Goal: Task Accomplishment & Management: Use online tool/utility

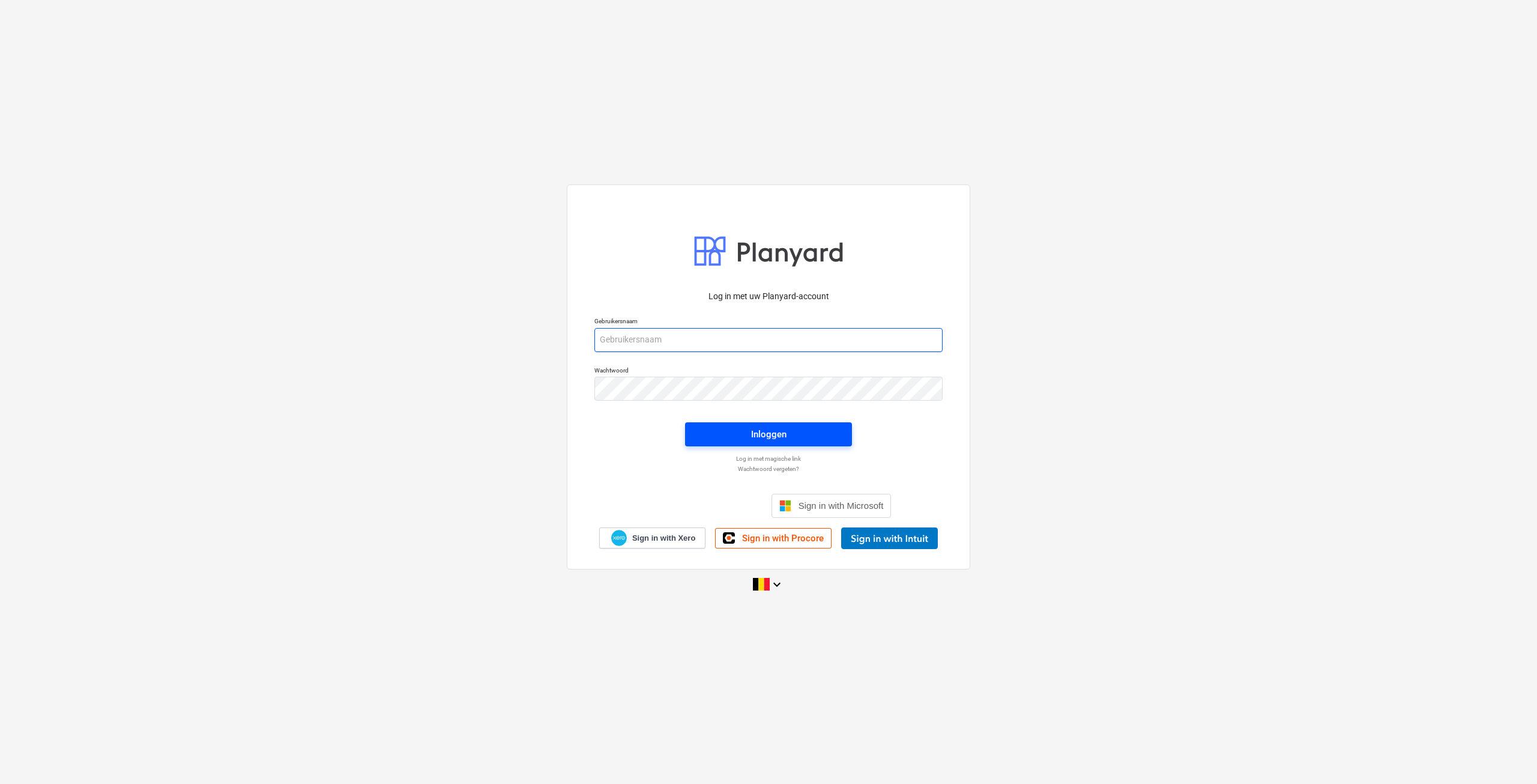
type input "[EMAIL_ADDRESS][DOMAIN_NAME]"
click at [761, 433] on div "Inloggen" at bounding box center [768, 434] width 35 height 16
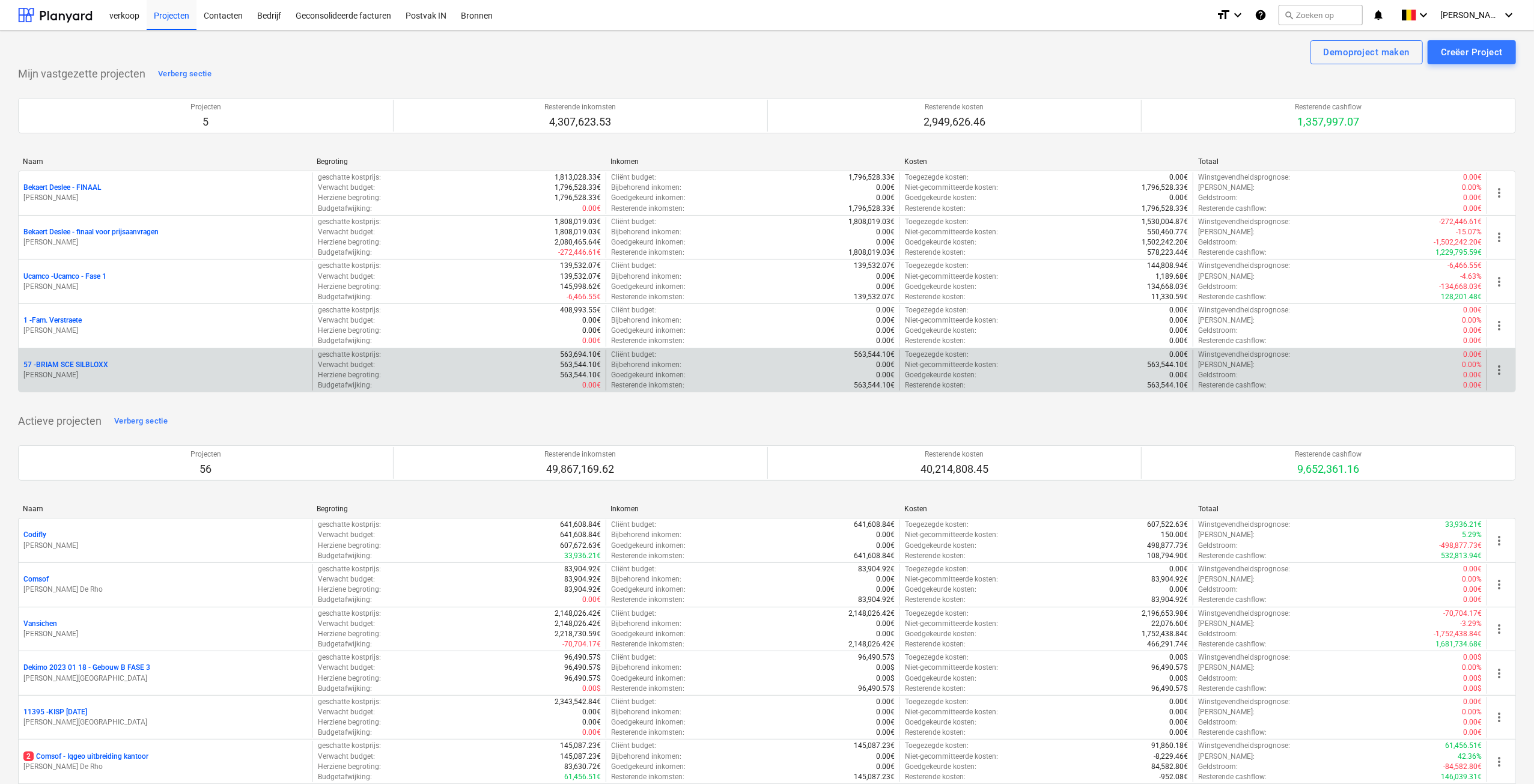
click at [108, 367] on p "57 - BRIAM SCE SILBLOXX" at bounding box center [65, 364] width 85 height 11
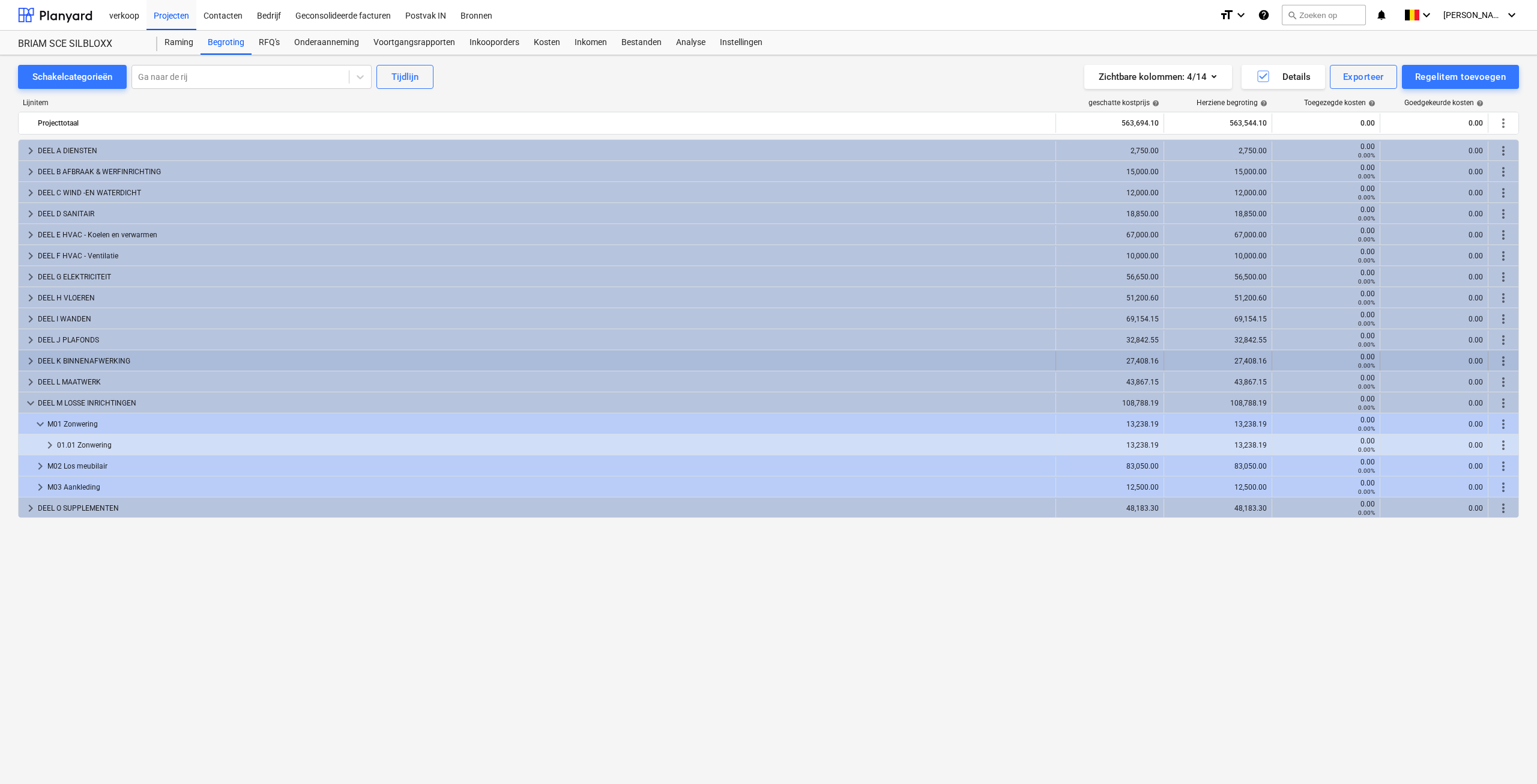
click at [30, 359] on span "keyboard_arrow_right" at bounding box center [30, 360] width 15 height 15
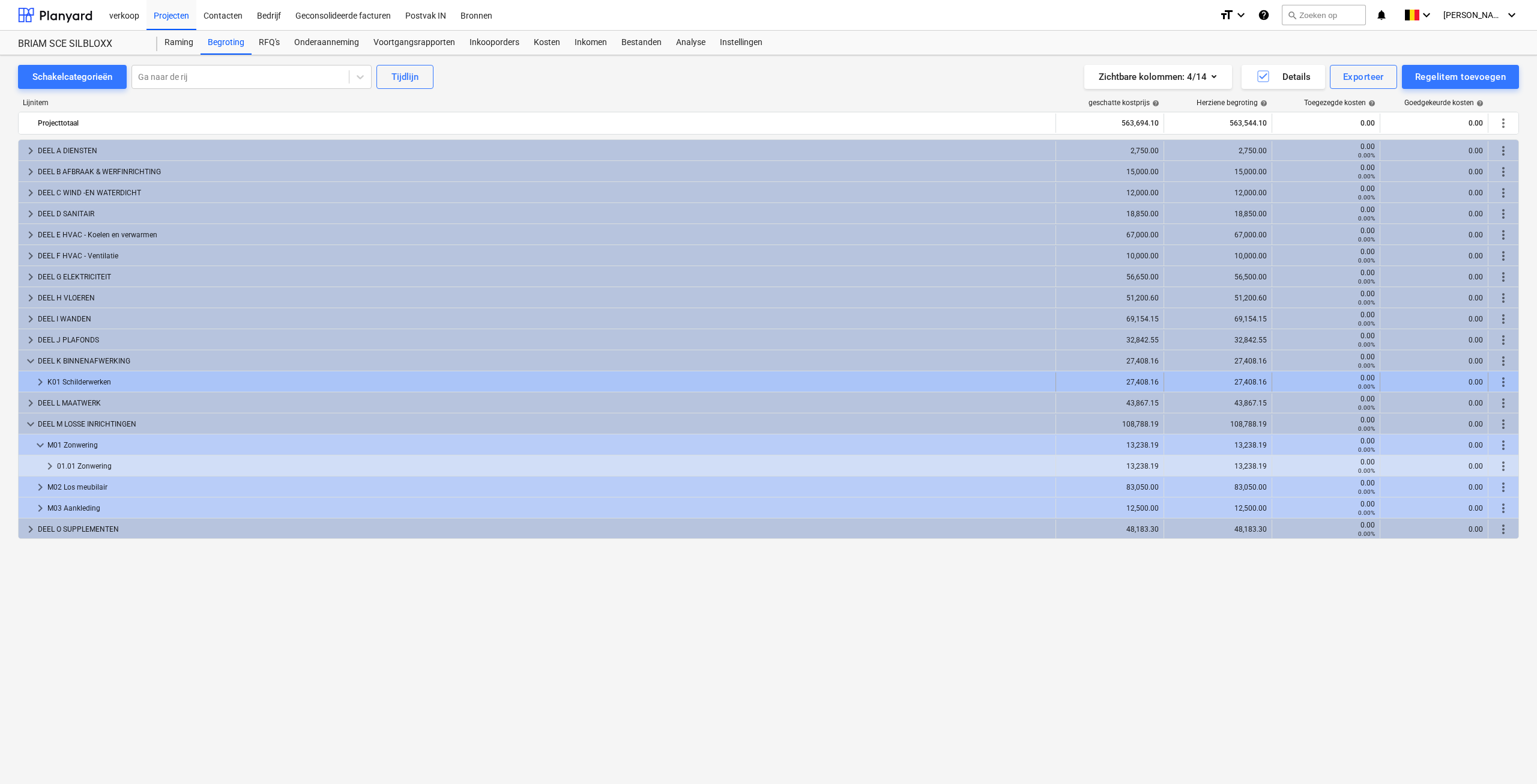
click at [33, 383] on span "keyboard_arrow_right" at bounding box center [40, 382] width 15 height 15
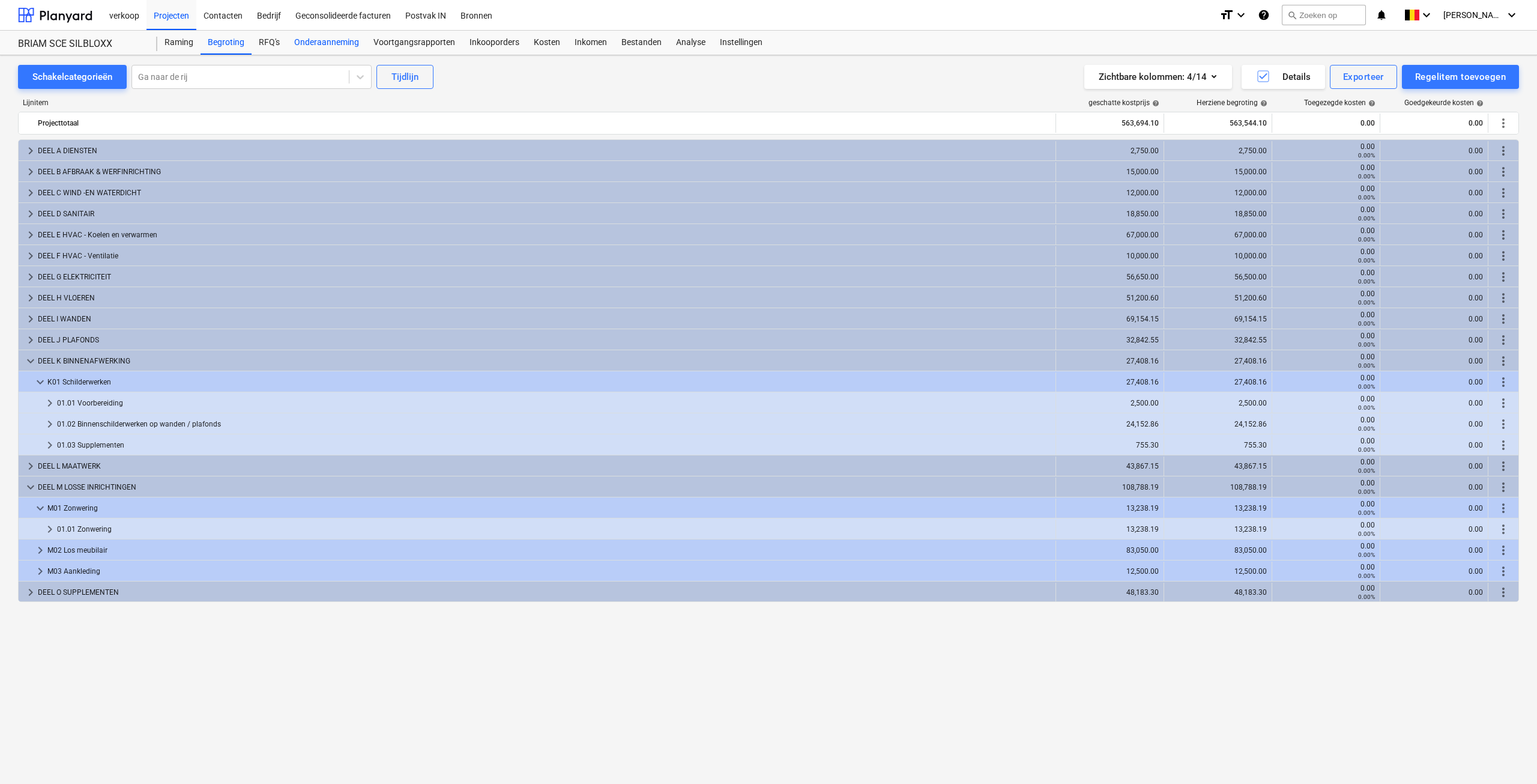
click at [340, 46] on div "Onderaanneming" at bounding box center [326, 43] width 80 height 24
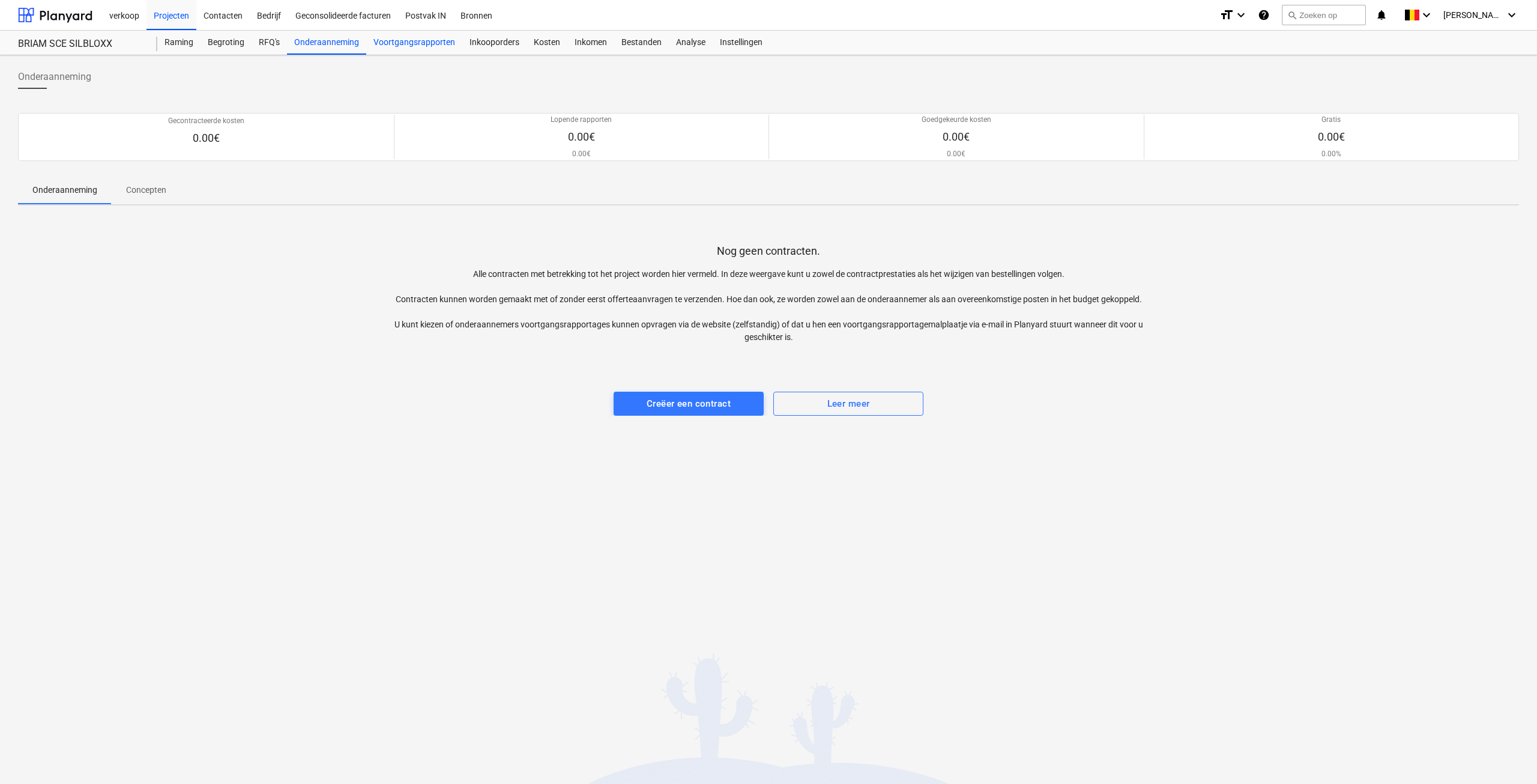
click at [418, 35] on div "Voortgangsrapporten" at bounding box center [414, 43] width 96 height 24
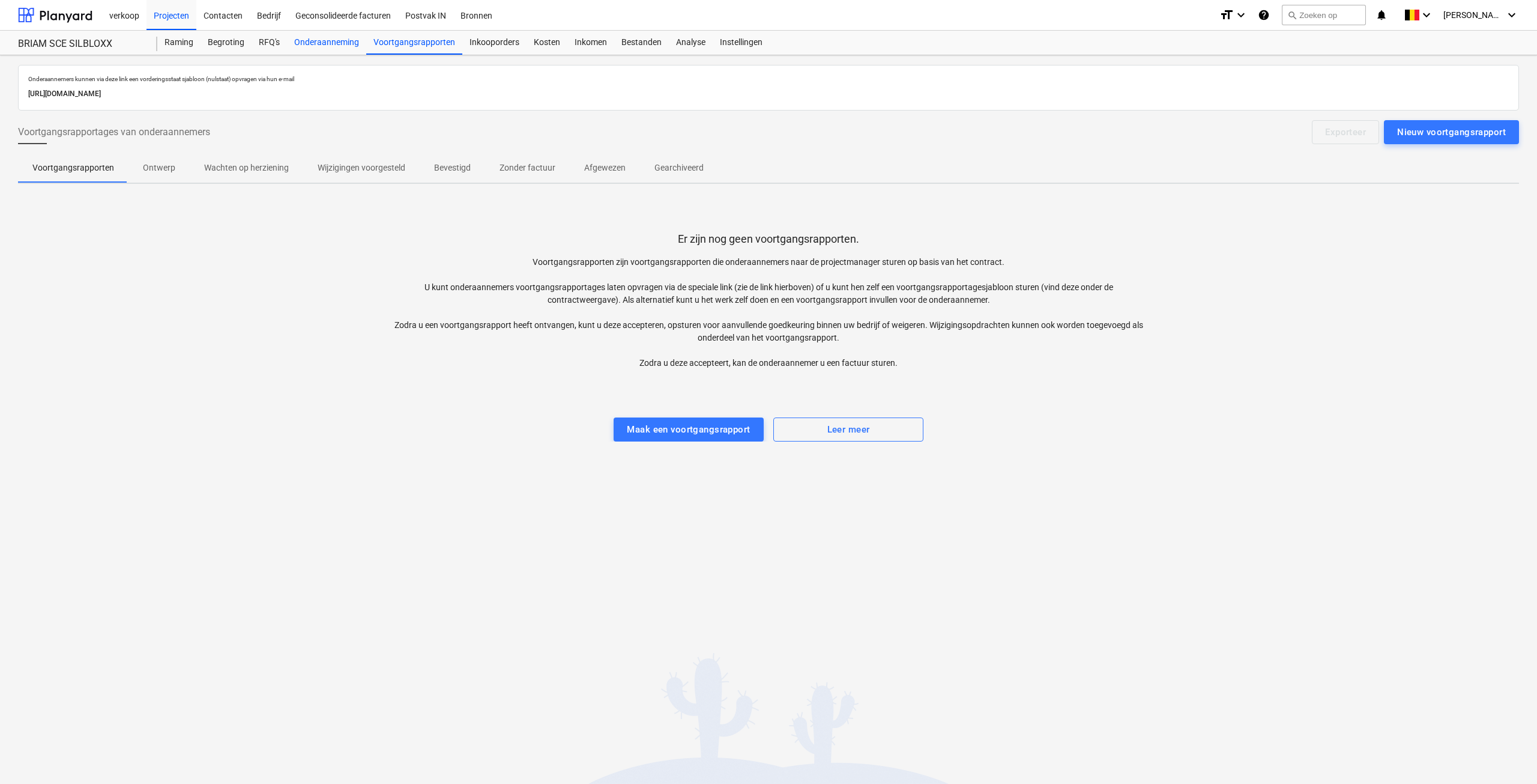
click at [332, 44] on div "Onderaanneming" at bounding box center [326, 43] width 80 height 24
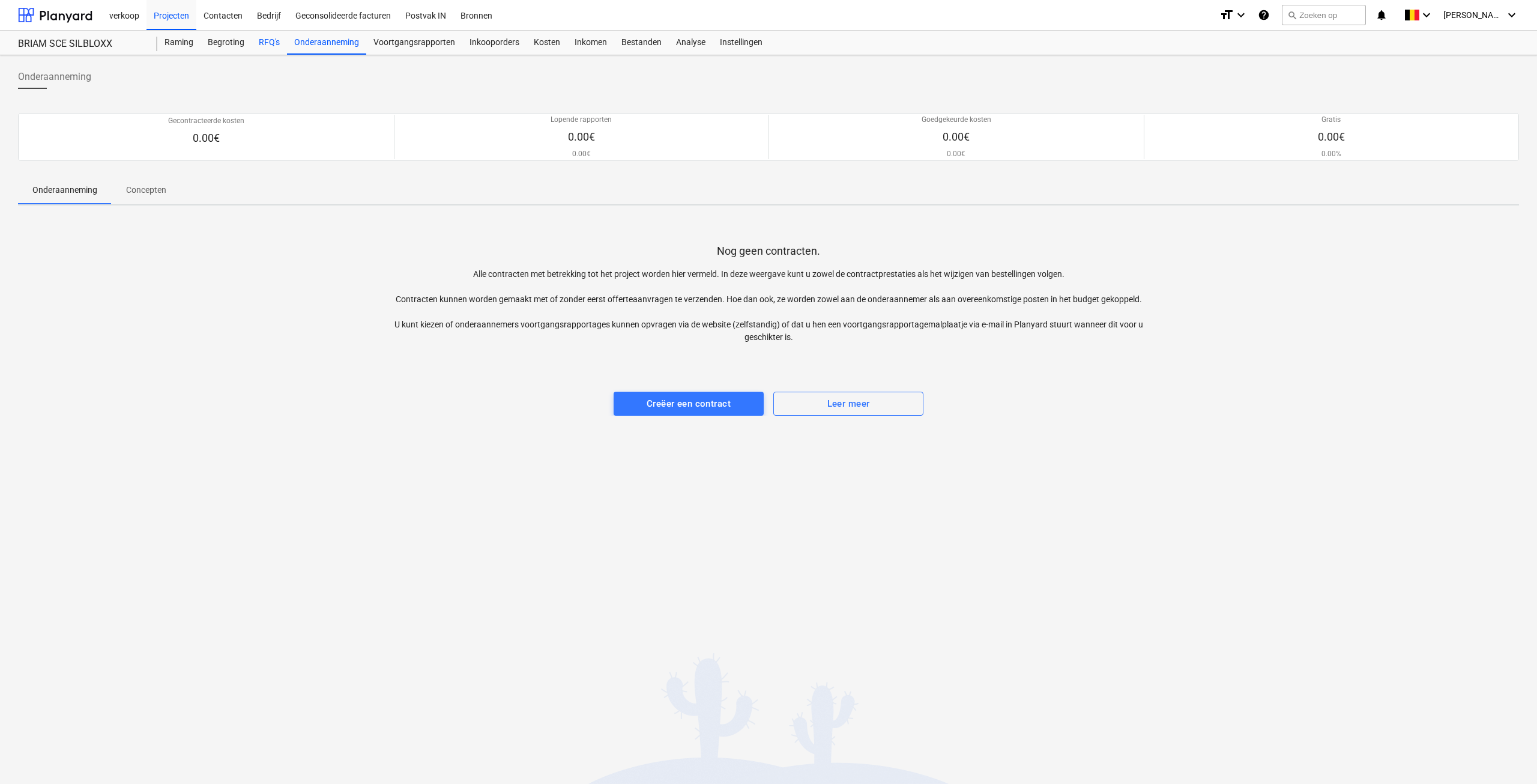
click at [281, 48] on div "RFQ's" at bounding box center [269, 43] width 35 height 24
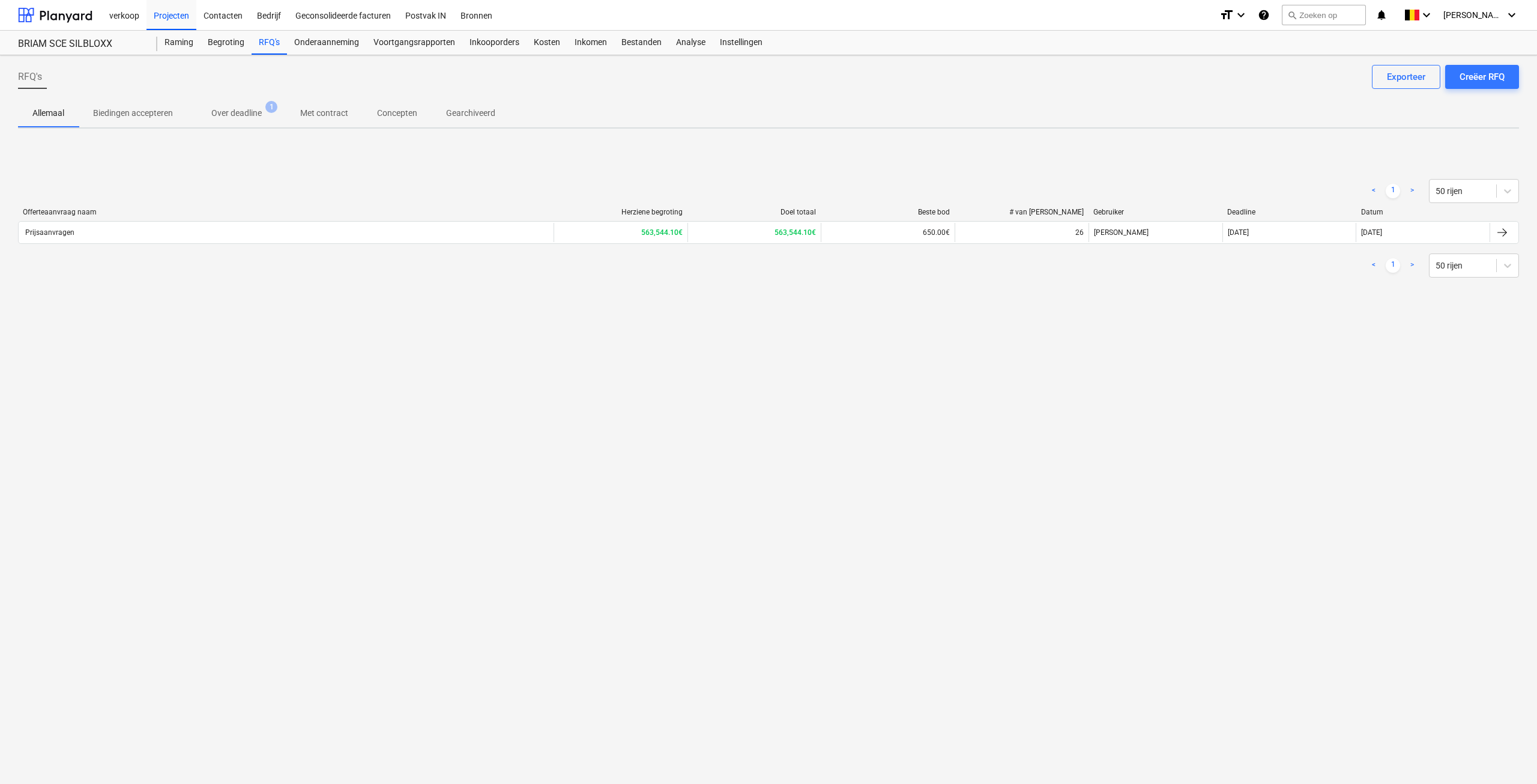
click at [196, 234] on div "Prijsaanvragen" at bounding box center [286, 232] width 535 height 19
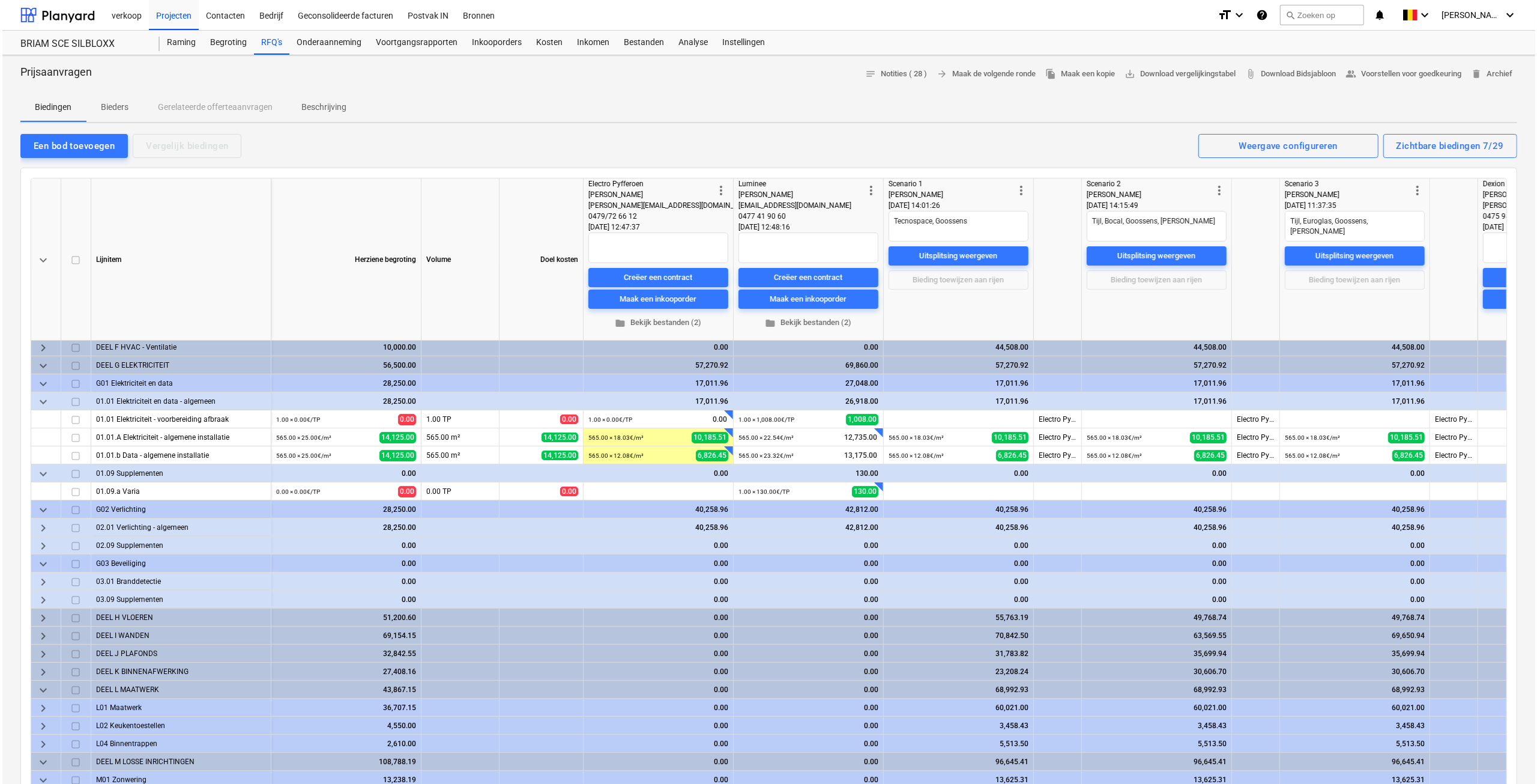
scroll to position [131, 0]
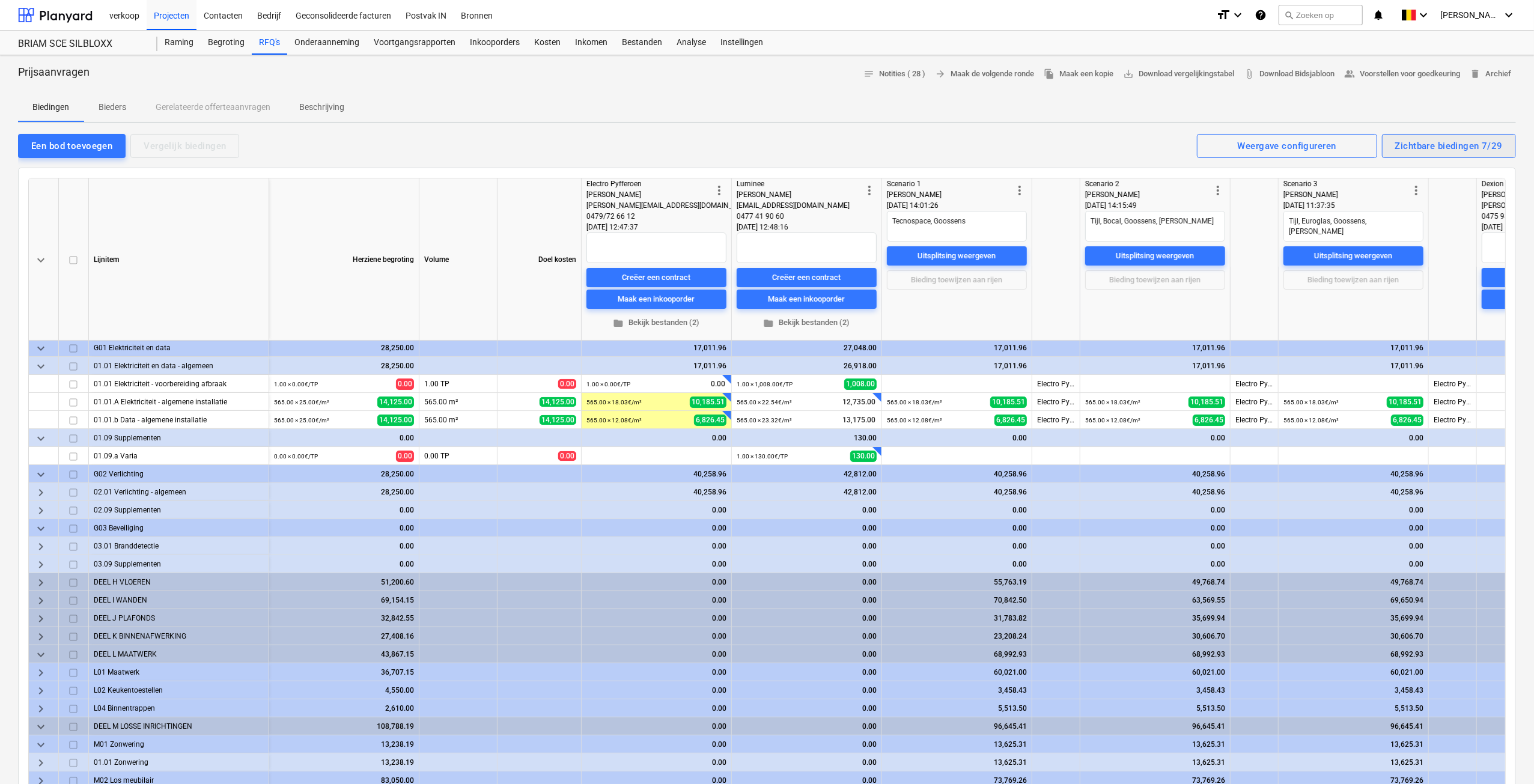
click at [1460, 152] on div "Zichtbare biedingen 7/29" at bounding box center [1448, 146] width 108 height 16
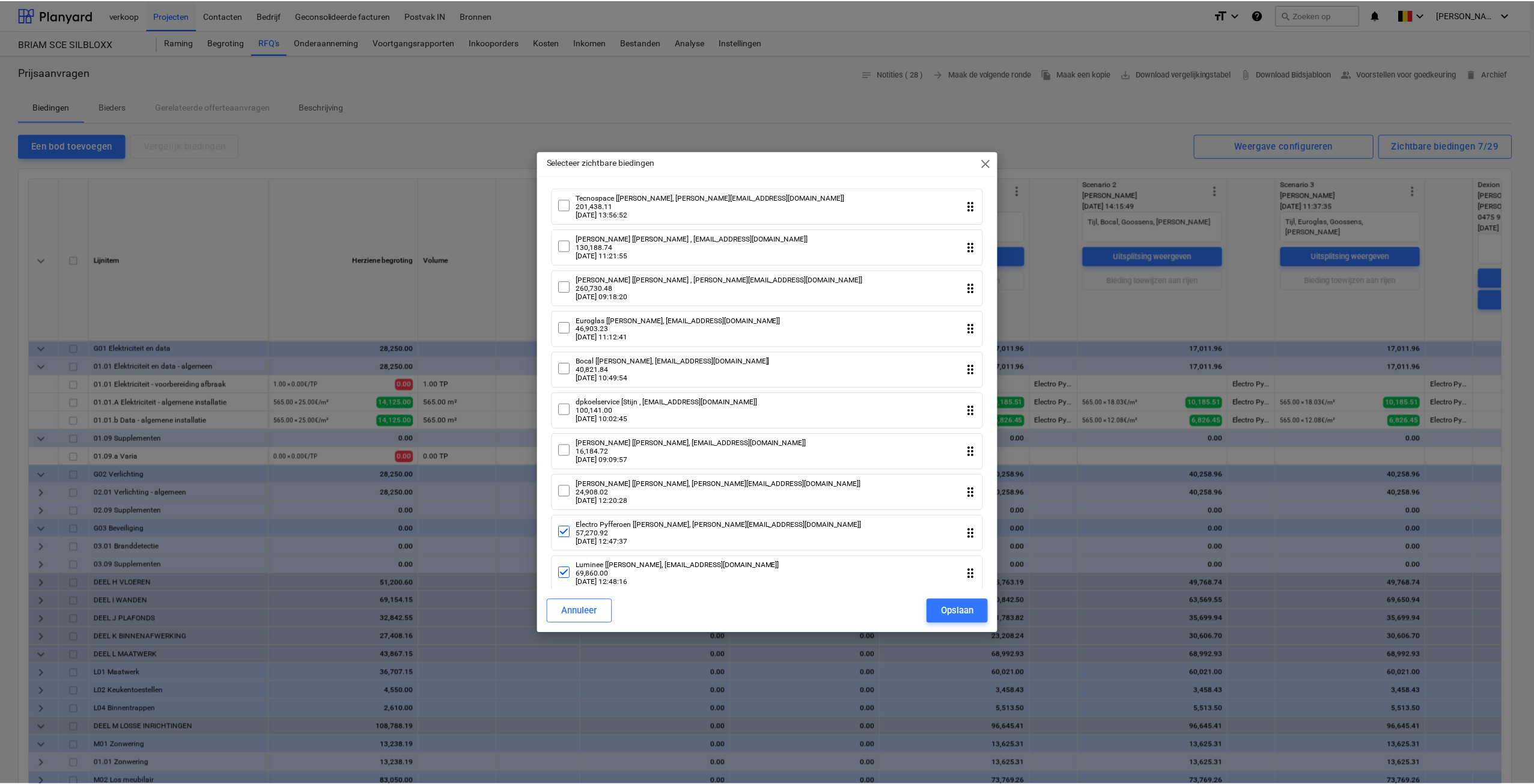
scroll to position [395, 0]
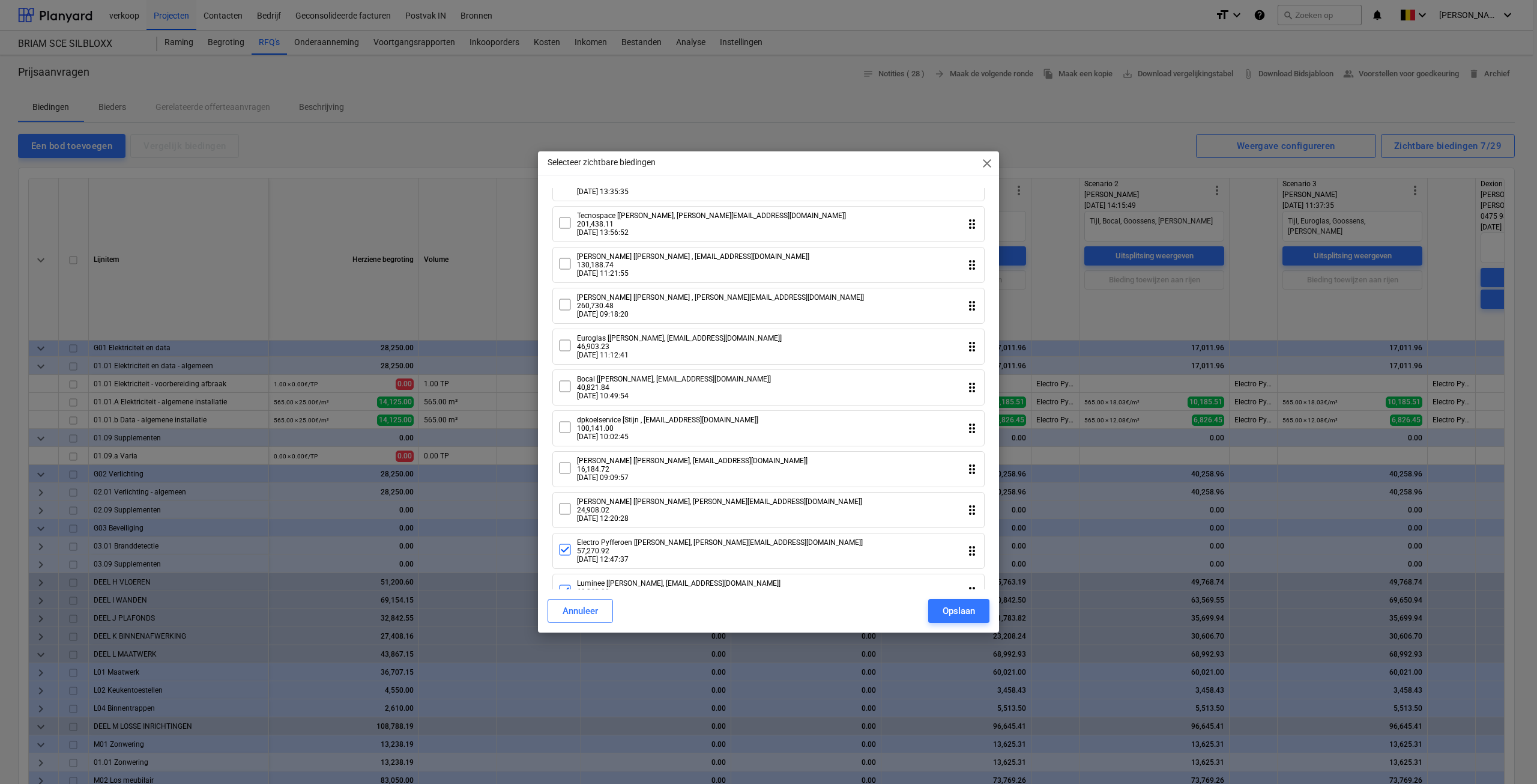
click at [570, 230] on icon at bounding box center [564, 222] width 15 height 15
click at [963, 609] on div "Opslaan" at bounding box center [958, 611] width 32 height 16
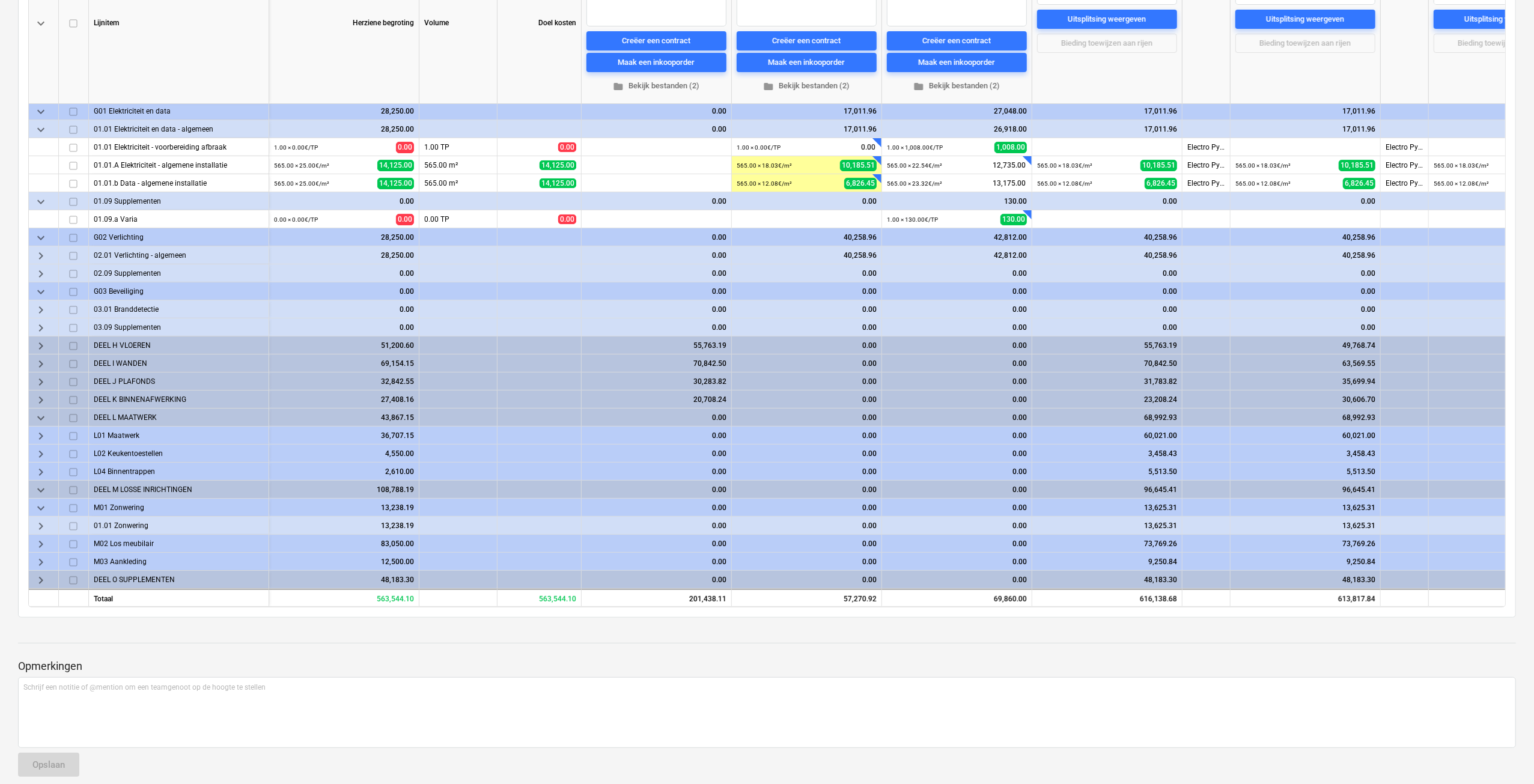
scroll to position [240, 0]
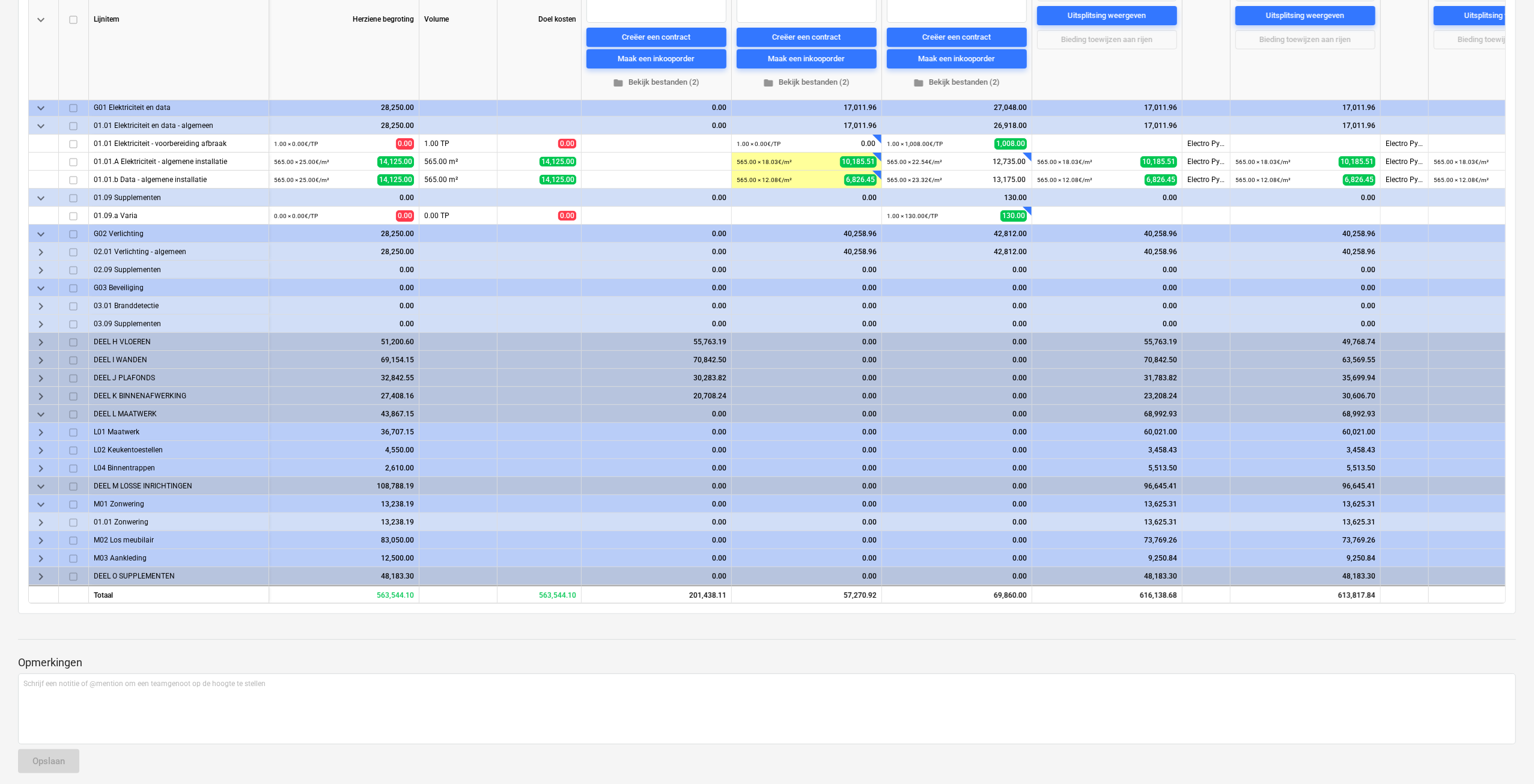
click at [37, 391] on span "keyboard_arrow_right" at bounding box center [41, 396] width 15 height 15
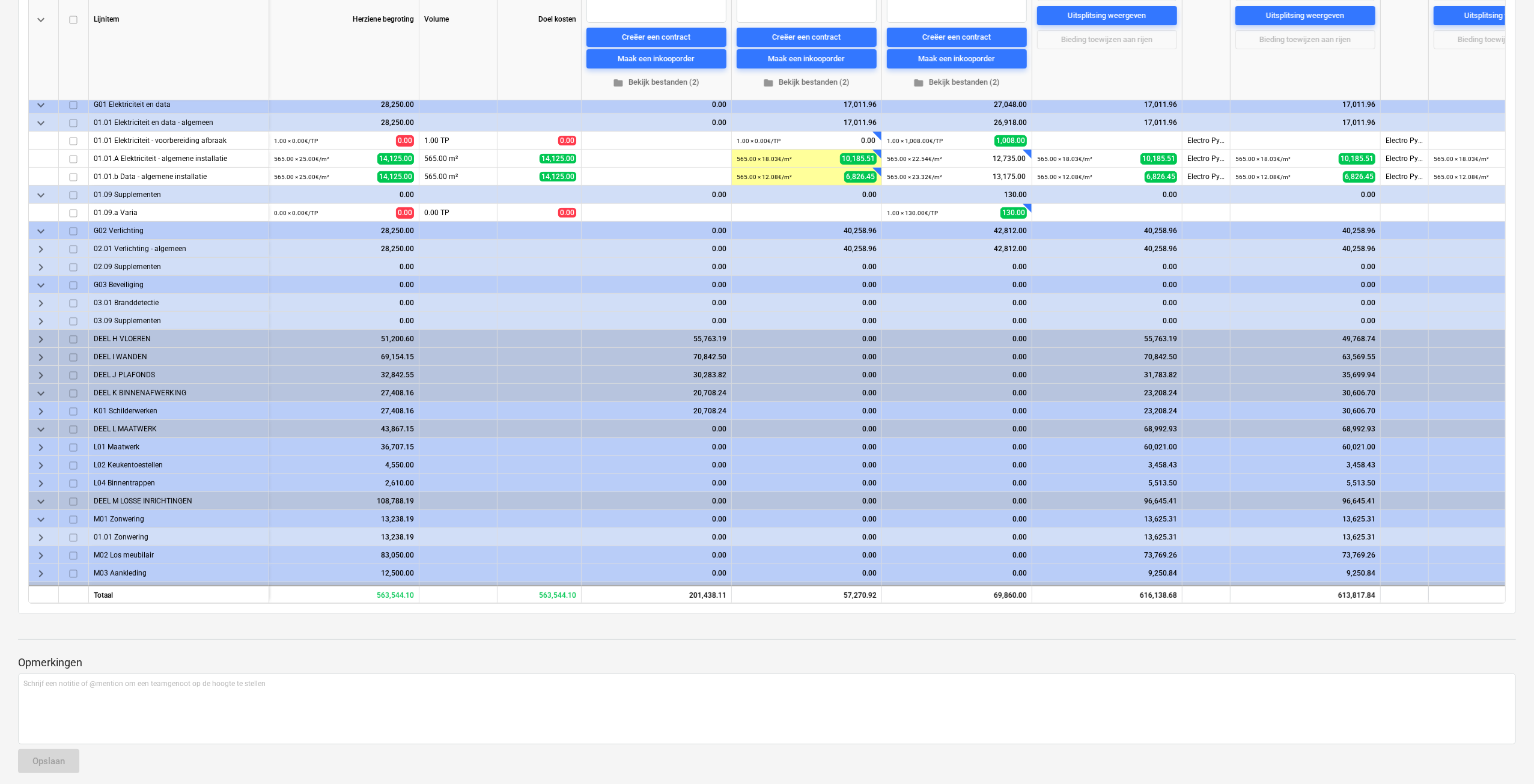
click at [39, 409] on span "keyboard_arrow_right" at bounding box center [41, 411] width 15 height 15
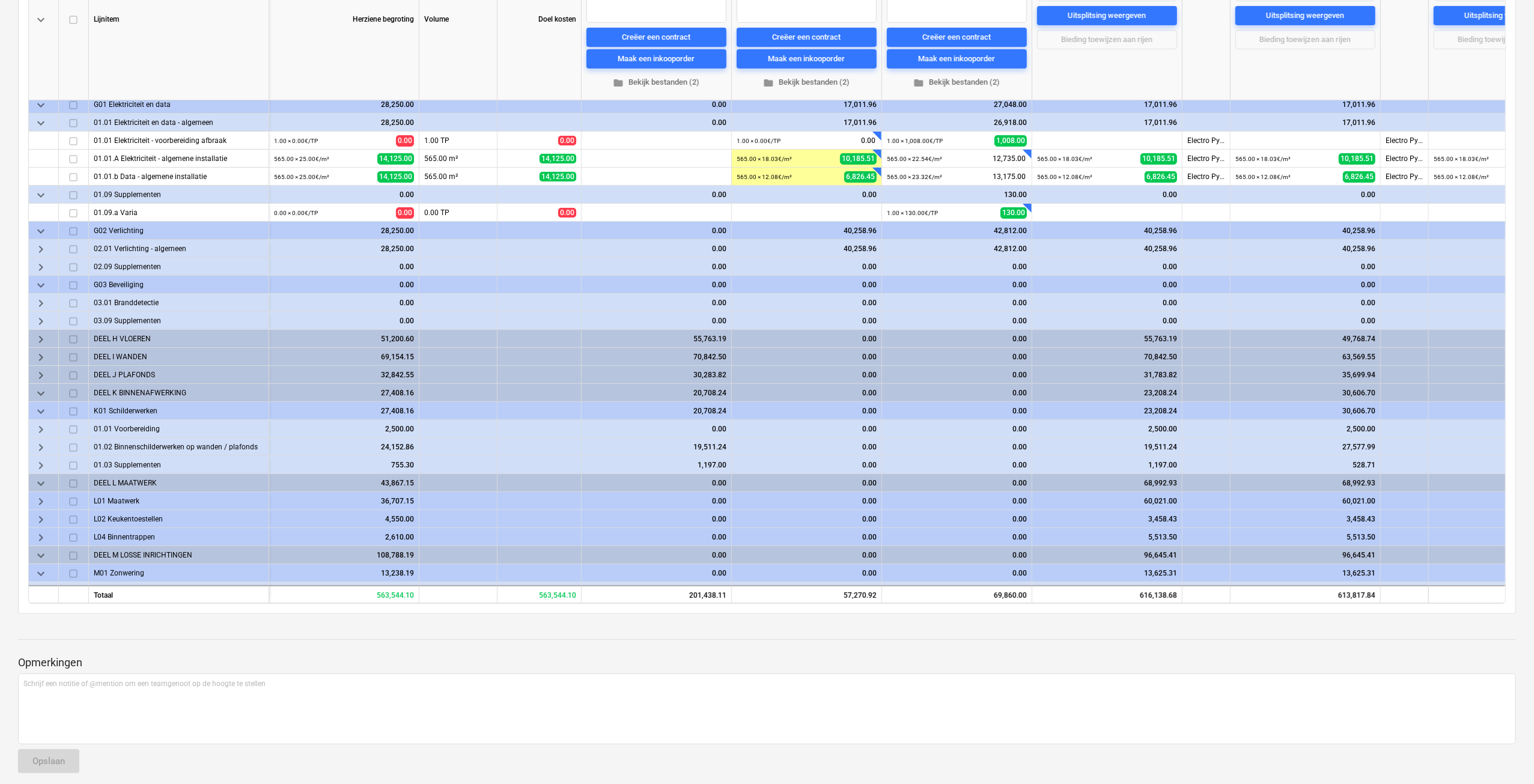
click at [40, 440] on span "keyboard_arrow_right" at bounding box center [41, 447] width 15 height 15
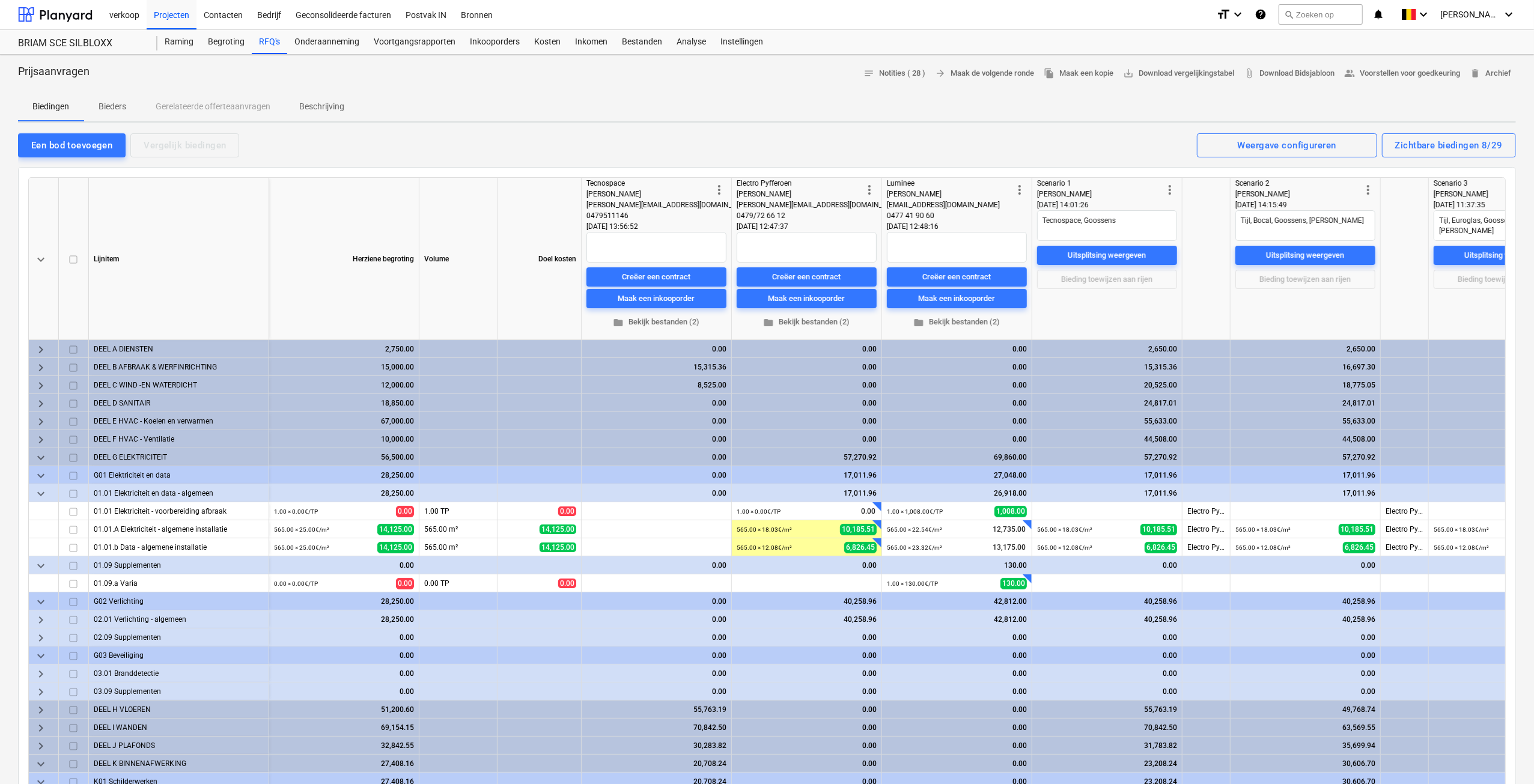
scroll to position [0, 0]
click at [1302, 70] on span "attach_file Download Bidsjabloon" at bounding box center [1288, 74] width 90 height 14
type textarea "x"
